Goal: Task Accomplishment & Management: Complete application form

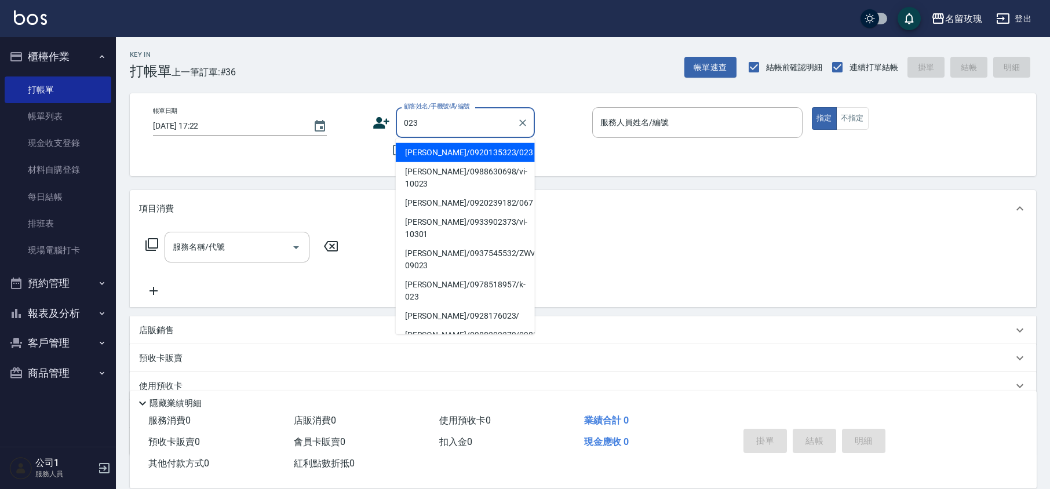
click at [404, 151] on li "[PERSON_NAME]/0920135323/023" at bounding box center [465, 152] width 139 height 19
type input "[PERSON_NAME]/0920135323/023"
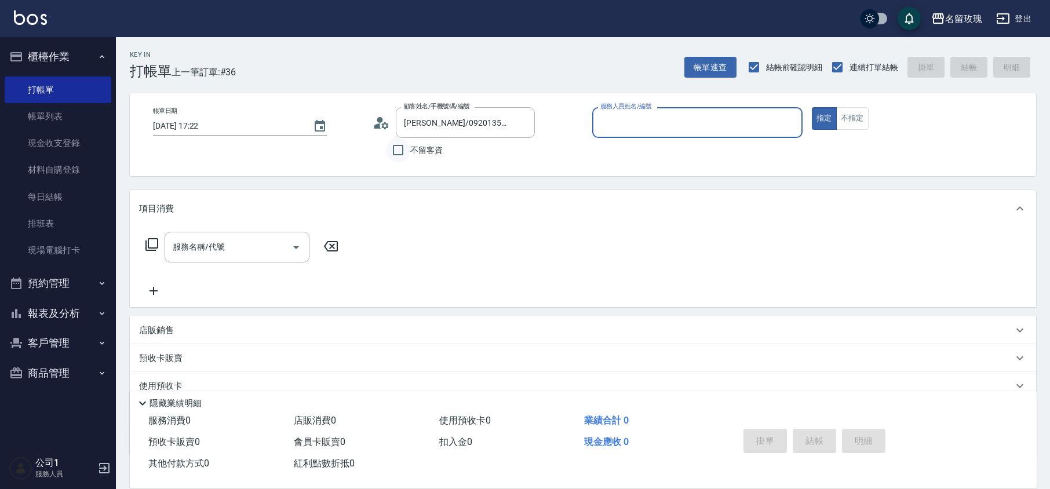
type input "[PERSON_NAME]-5"
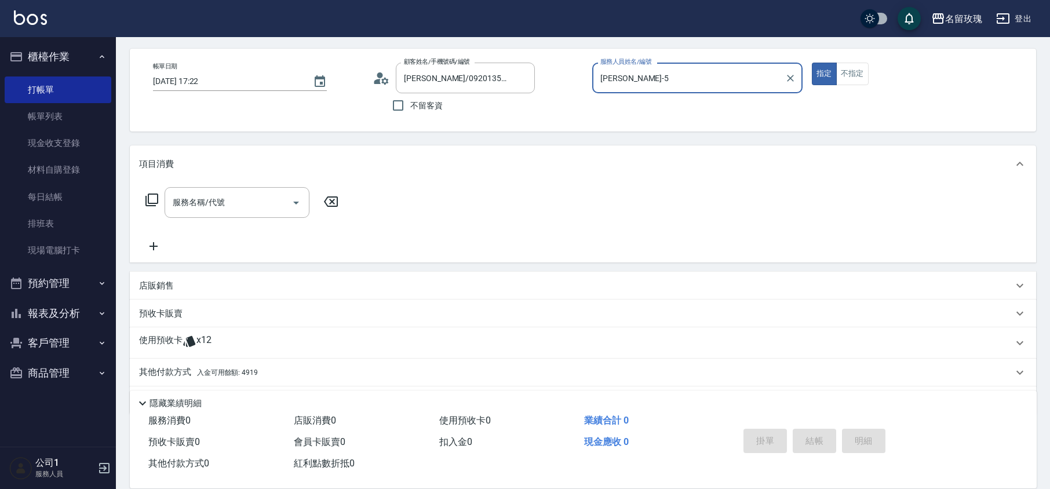
scroll to position [79, 0]
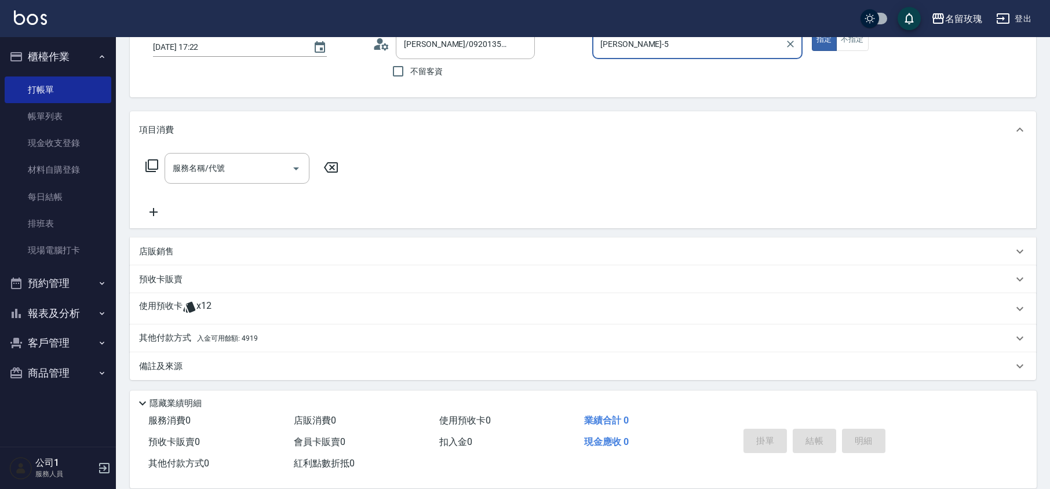
click at [223, 305] on div "使用預收卡 x12" at bounding box center [576, 308] width 874 height 17
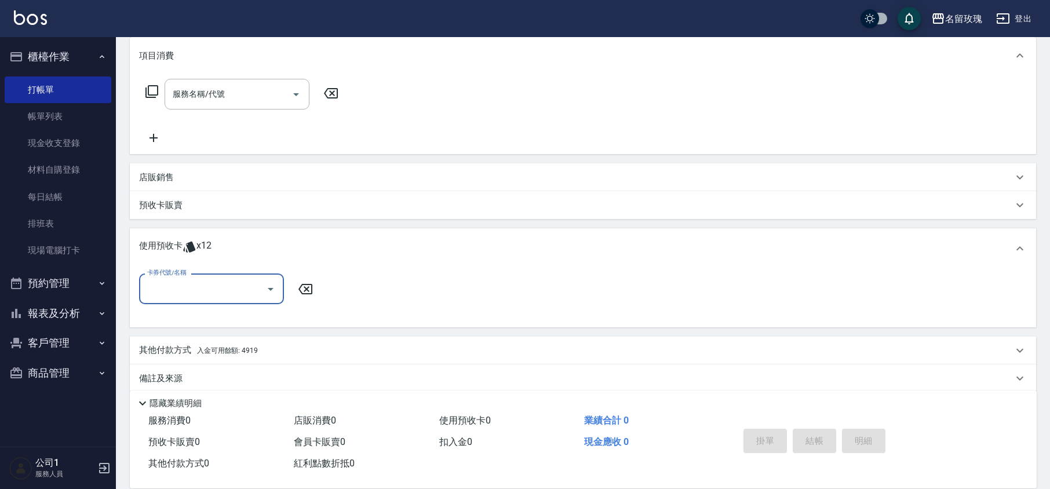
scroll to position [161, 0]
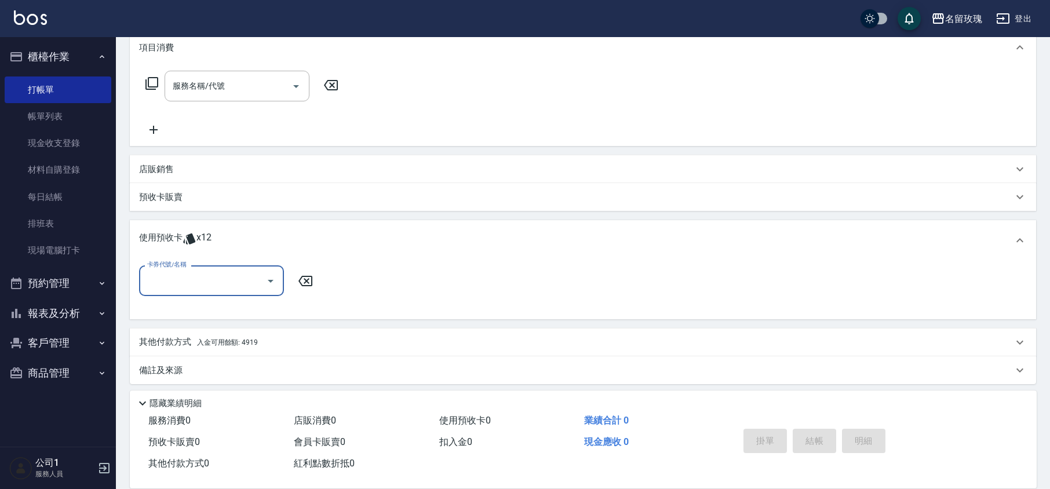
click at [267, 288] on button "Open" at bounding box center [270, 281] width 19 height 19
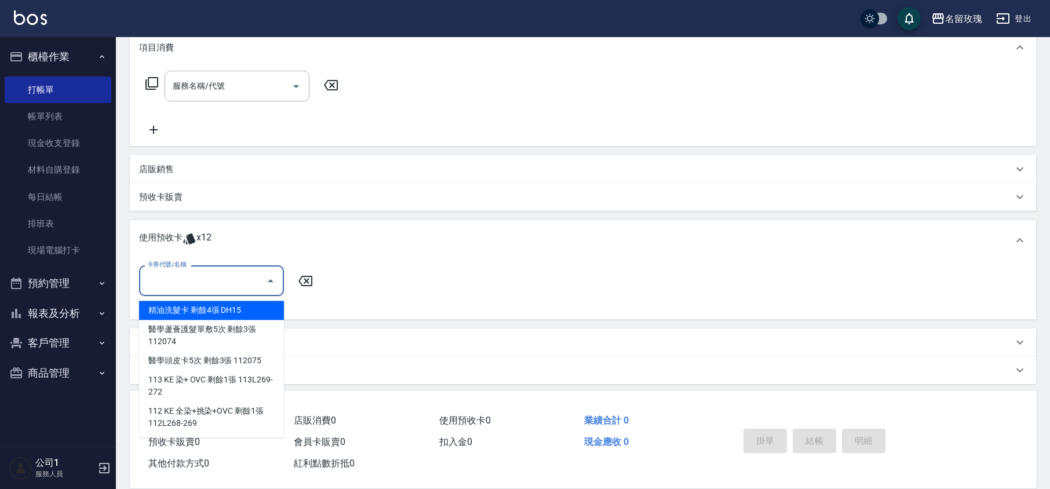
click at [242, 306] on div "精油洗髮卡 剩餘4張 DH15" at bounding box center [211, 310] width 145 height 19
type input "精油洗髮卡 DH15"
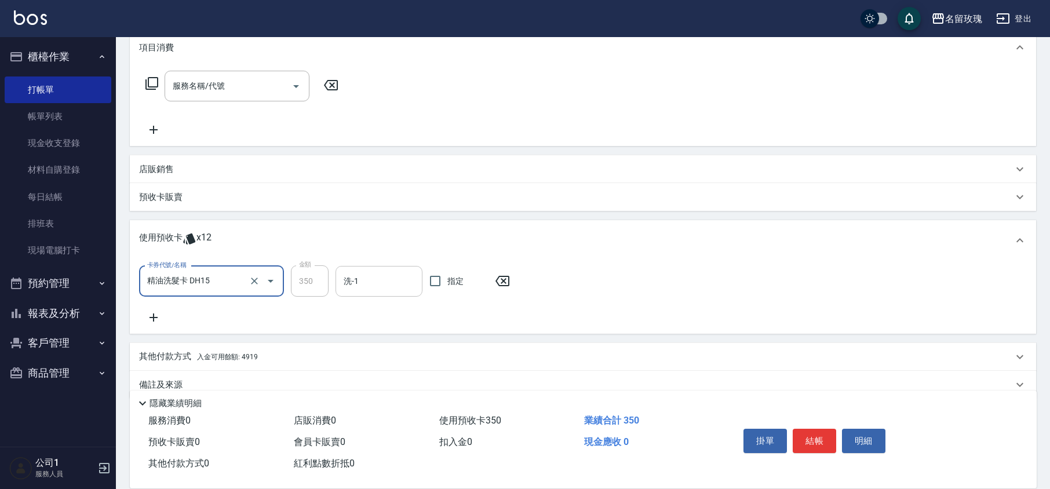
click at [369, 274] on input "洗-1" at bounding box center [379, 281] width 76 height 20
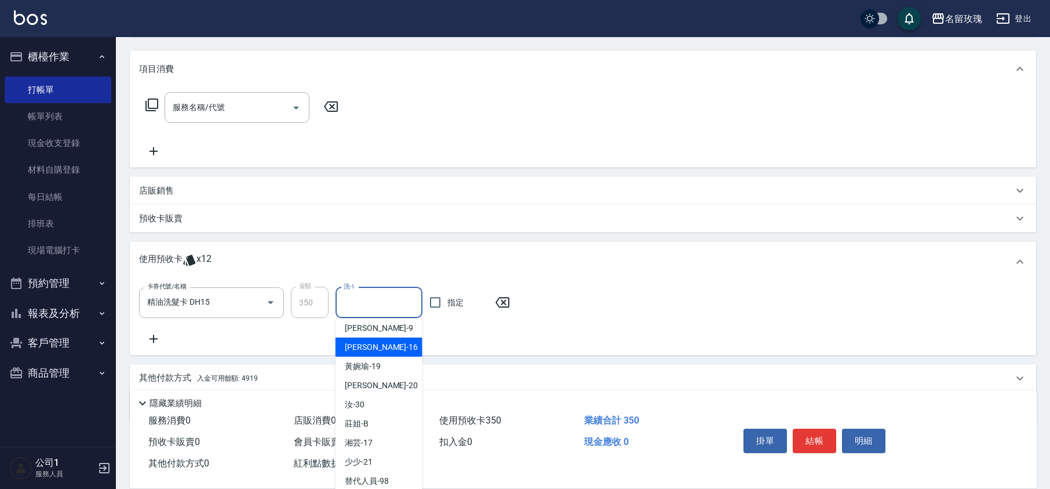
scroll to position [103, 0]
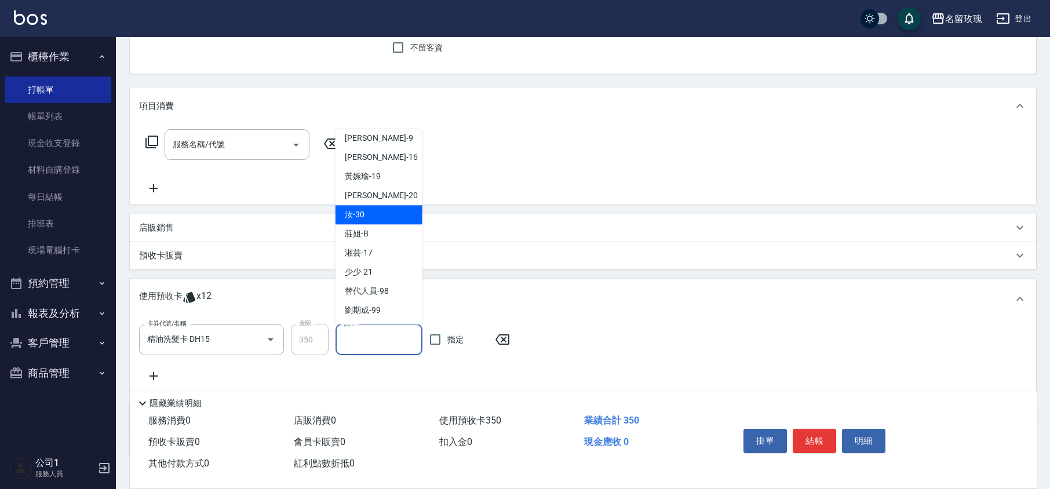
click at [377, 213] on div "汝 -30" at bounding box center [379, 215] width 87 height 19
type input "汝-30"
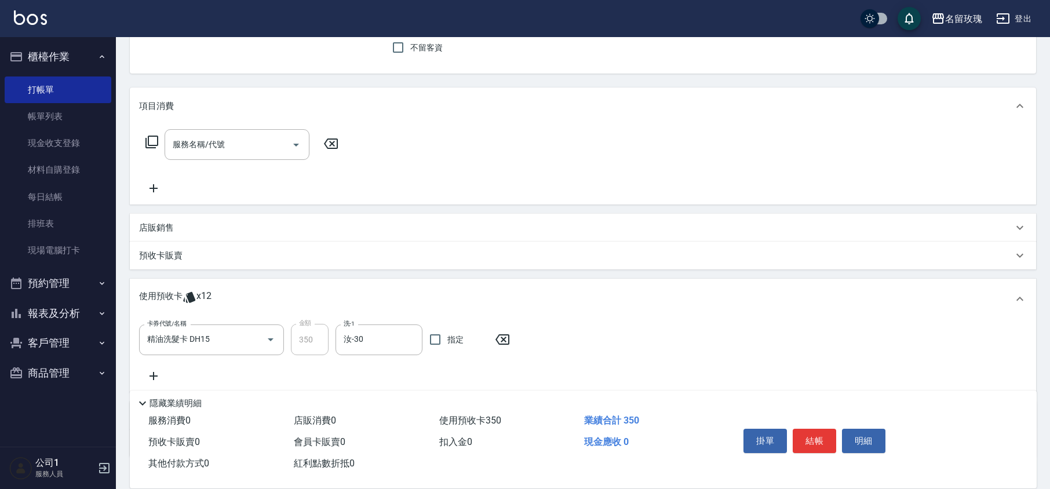
click at [423, 193] on div "服務名稱/代號 服務名稱/代號" at bounding box center [583, 165] width 906 height 80
type input "[DATE] 17:56"
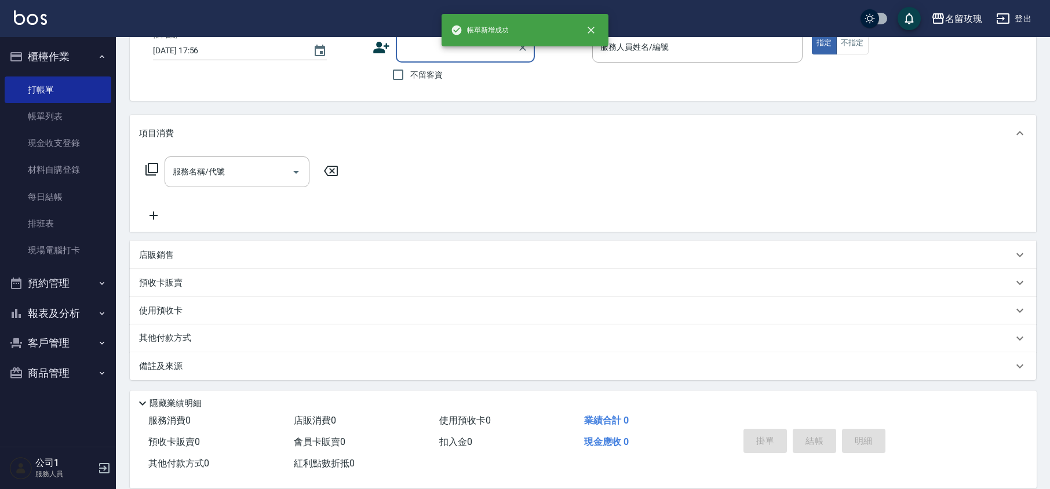
scroll to position [75, 0]
